Goal: Information Seeking & Learning: Find specific fact

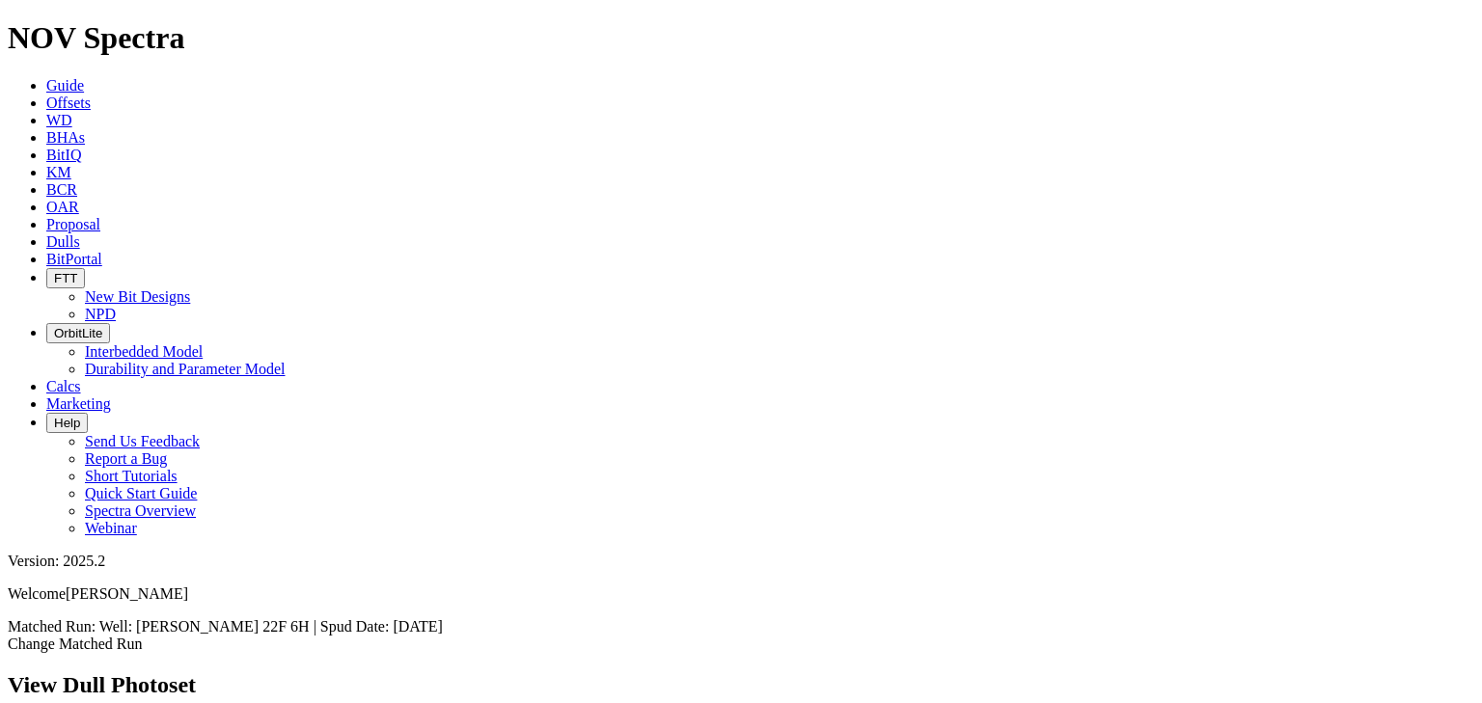
click at [80, 233] on span "Dulls" at bounding box center [63, 241] width 34 height 16
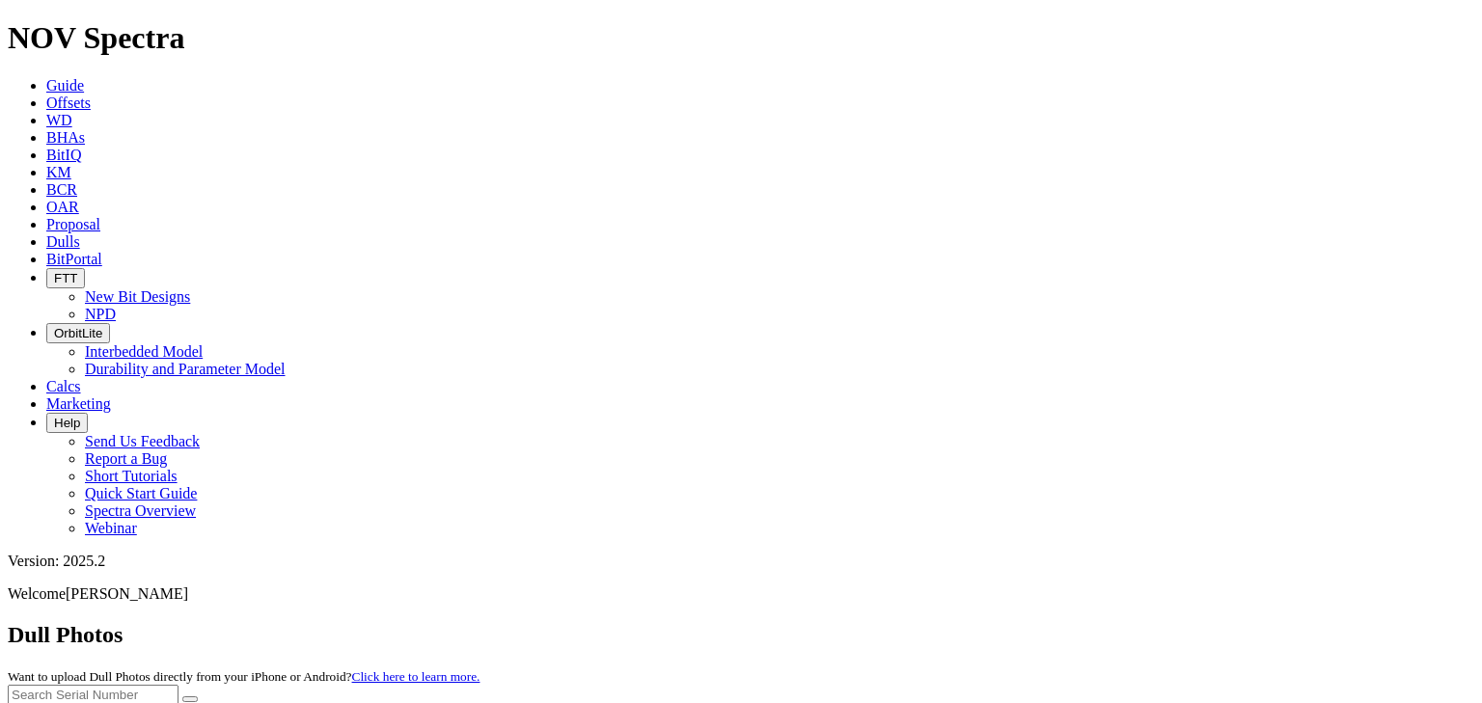
click at [178, 628] on input "text" at bounding box center [93, 695] width 171 height 20
type input "A319324"
click at [198, 628] on button "submit" at bounding box center [189, 700] width 15 height 6
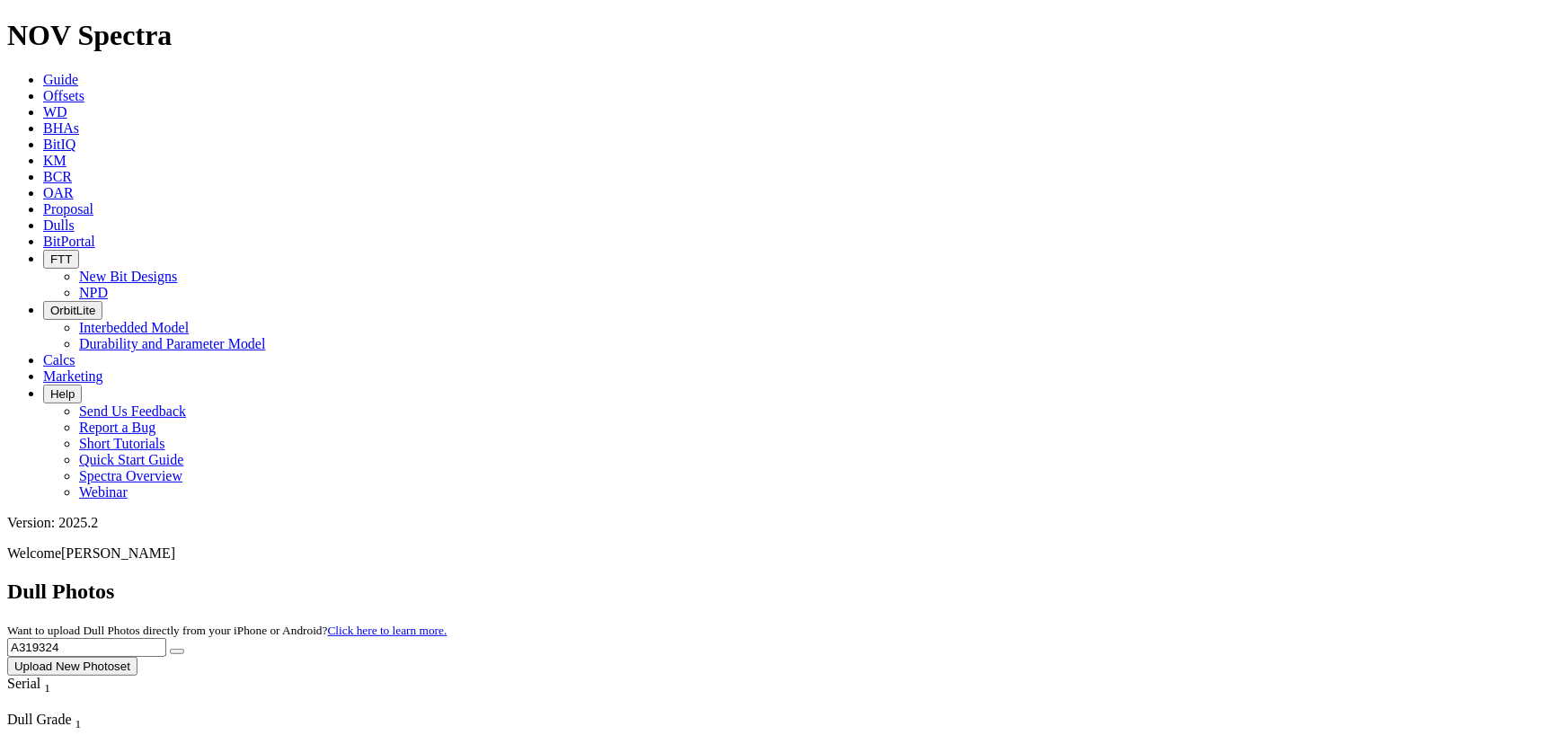
drag, startPoint x: 1220, startPoint y: 89, endPoint x: 1057, endPoint y: 63, distance: 165.1
click at [774, 579] on div "Dull Photos Want to upload Dull Photos directly from your iPhone or Android? Cl…" at bounding box center [784, 627] width 1554 height 96
type input "A319323"
click at [177, 585] on icon "submit" at bounding box center [177, 651] width 0 height 0
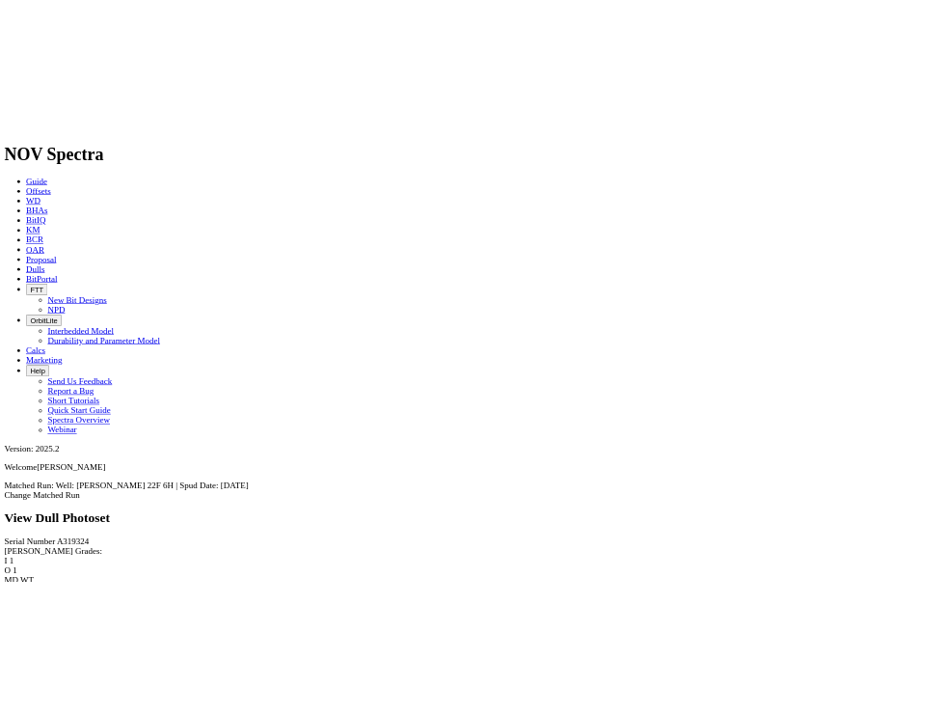
scroll to position [526, 0]
